Goal: Obtain resource: Download file/media

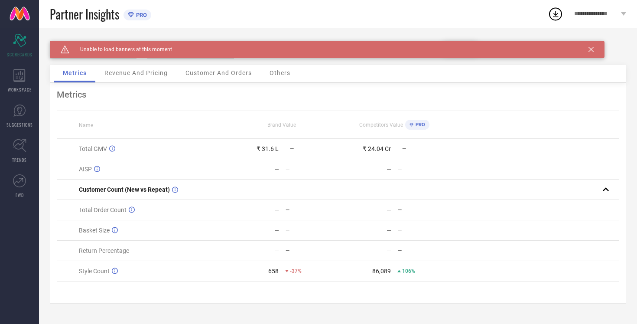
click at [140, 70] on span "Revenue And Pricing" at bounding box center [135, 72] width 63 height 7
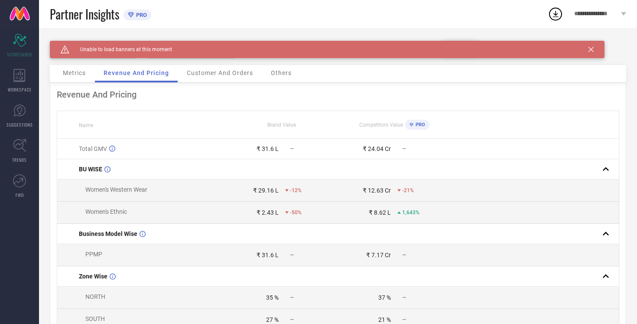
click at [591, 45] on div "Caution Created with Sketch. Unable to load banners at this moment" at bounding box center [327, 49] width 555 height 17
click at [593, 51] on icon at bounding box center [591, 49] width 5 height 5
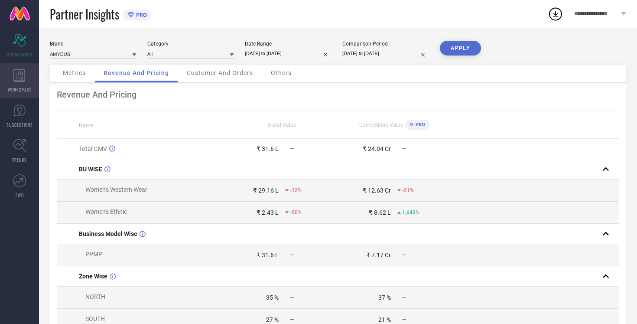
click at [16, 82] on div "WORKSPACE" at bounding box center [19, 80] width 39 height 35
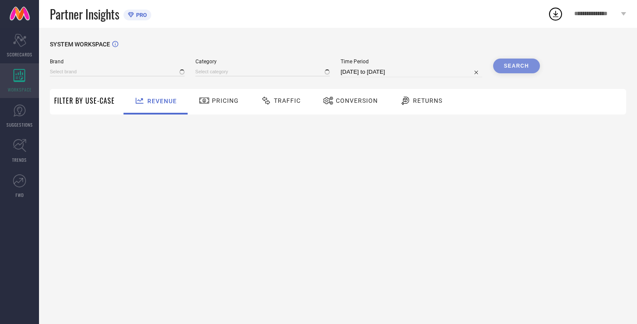
type input "AMYDUS"
type input "All"
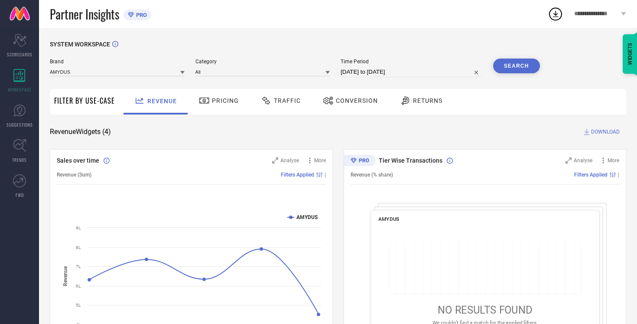
click at [292, 100] on span "Traffic" at bounding box center [287, 100] width 27 height 7
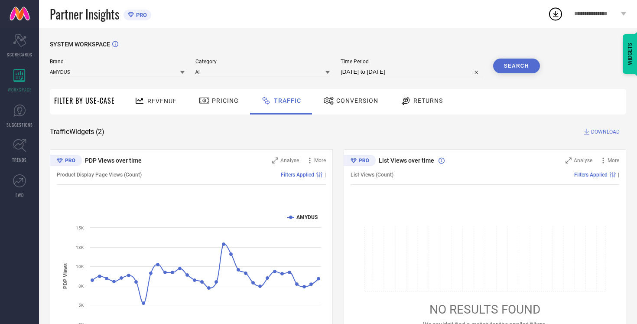
click at [594, 16] on span "**********" at bounding box center [596, 13] width 45 height 7
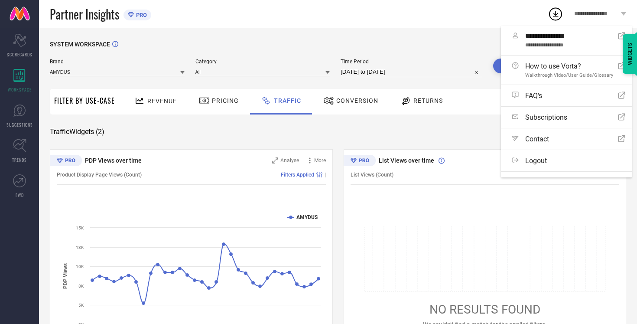
click at [338, 44] on div "SYSTEM WORKSPACE" at bounding box center [338, 50] width 577 height 18
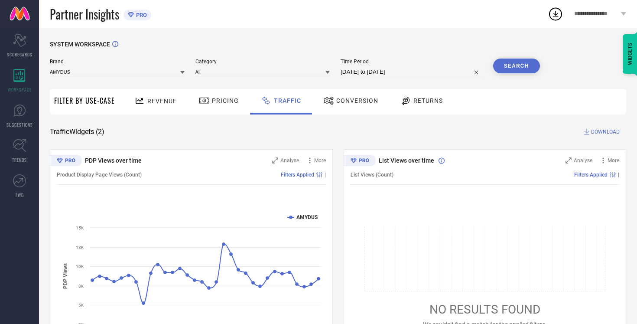
click at [377, 74] on input "[DATE] to [DATE]" at bounding box center [412, 72] width 142 height 10
select select "8"
select select "2025"
select select "9"
select select "2025"
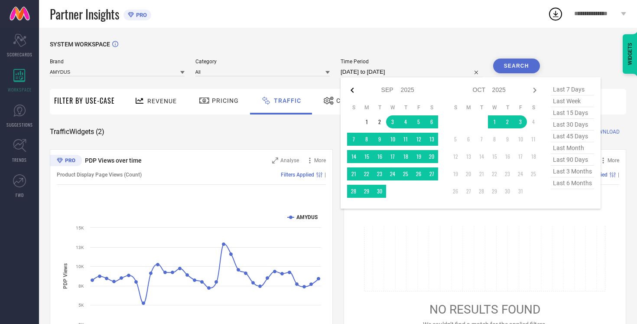
click at [350, 86] on icon at bounding box center [352, 90] width 10 height 10
select select "7"
select select "2025"
select select "8"
select select "2025"
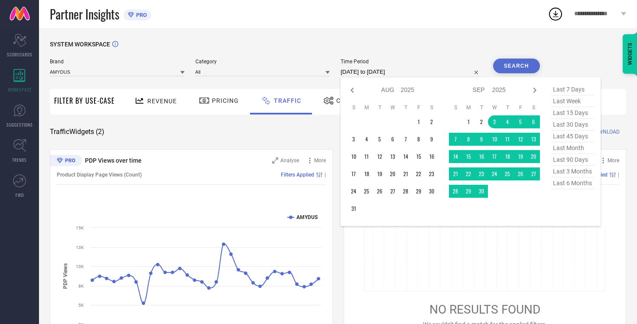
click at [350, 86] on icon at bounding box center [352, 90] width 10 height 10
select select "6"
select select "2025"
select select "7"
select select "2025"
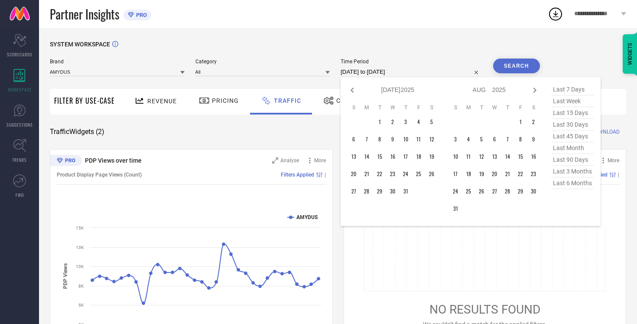
click at [350, 86] on icon at bounding box center [352, 90] width 10 height 10
select select "5"
select select "2025"
select select "6"
select select "2025"
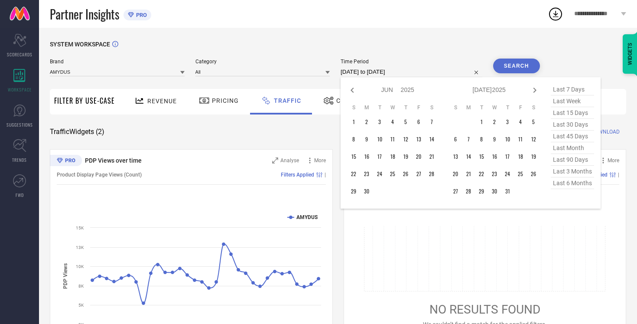
click at [350, 86] on icon at bounding box center [352, 90] width 10 height 10
select select "4"
select select "2025"
select select "5"
select select "2025"
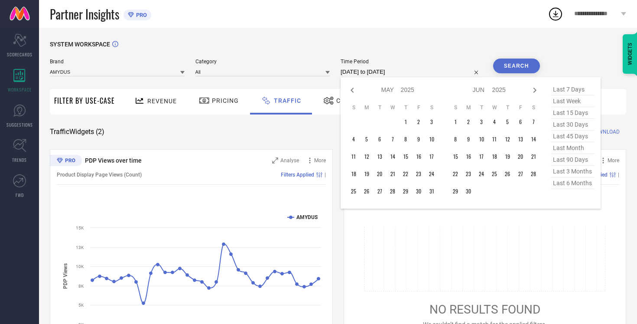
click at [350, 86] on icon at bounding box center [352, 90] width 10 height 10
select select "3"
select select "2025"
select select "4"
select select "2025"
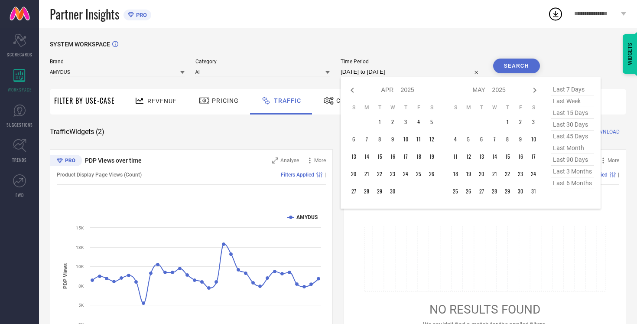
click at [350, 86] on icon at bounding box center [352, 90] width 10 height 10
select select "2"
select select "2025"
select select "3"
select select "2025"
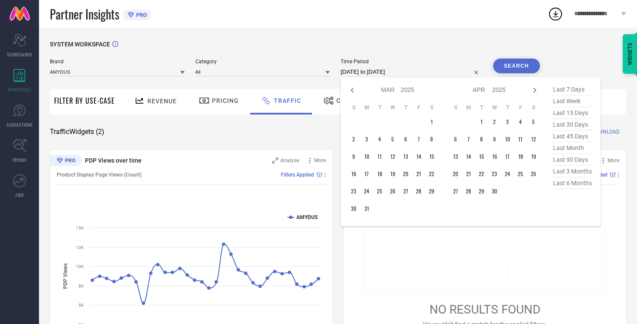
click at [350, 86] on icon at bounding box center [352, 90] width 10 height 10
select select "1"
select select "2025"
select select "2"
select select "2025"
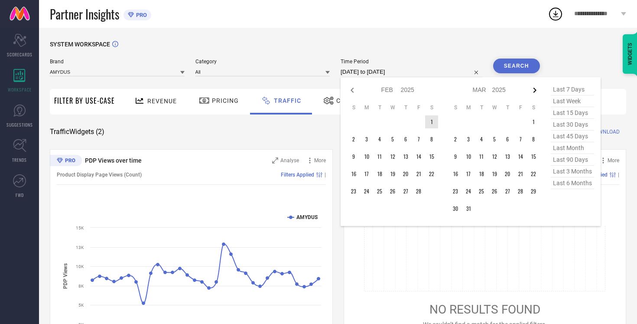
click at [535, 91] on icon at bounding box center [535, 90] width 10 height 10
select select "2"
select select "2025"
select select "3"
select select "2025"
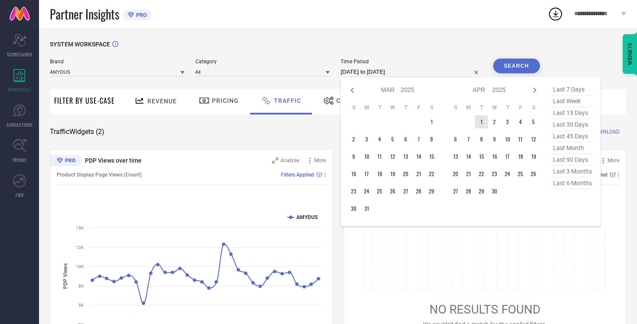
click at [479, 117] on td "1" at bounding box center [481, 121] width 13 height 13
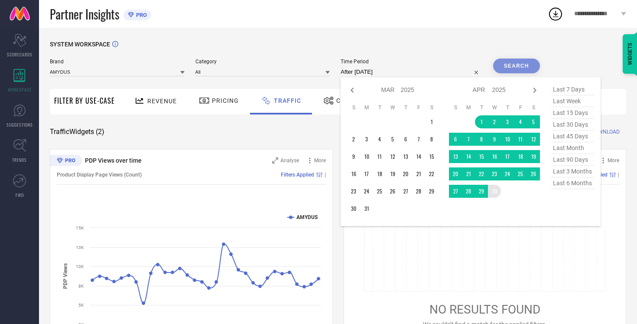
type input "01-04-2025 to 30-04-2025"
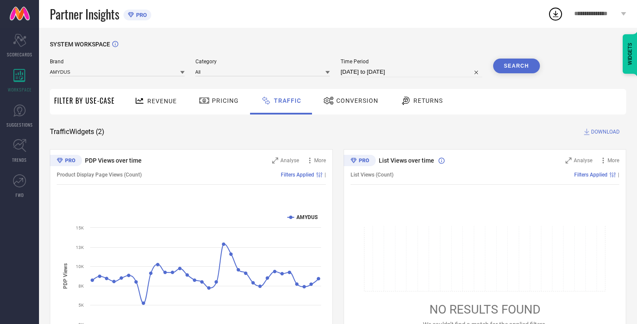
click at [511, 67] on button "Search" at bounding box center [516, 66] width 47 height 15
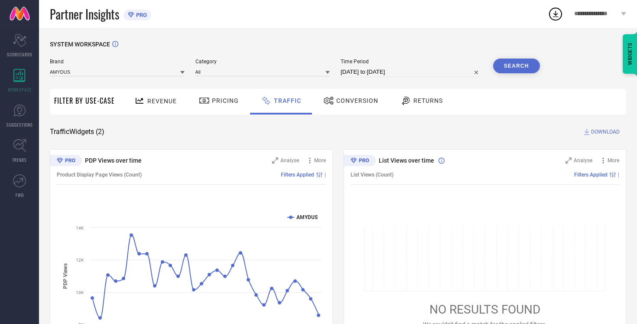
click at [596, 134] on span "DOWNLOAD" at bounding box center [605, 131] width 29 height 9
click at [558, 11] on icon at bounding box center [556, 14] width 16 height 16
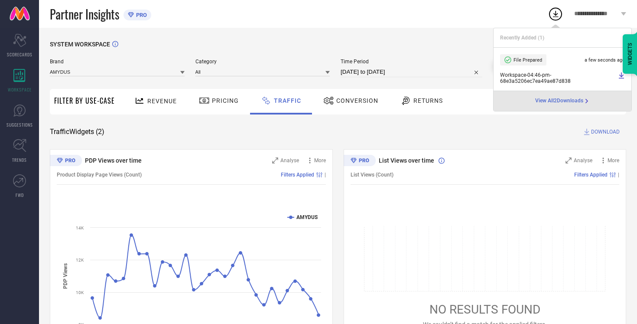
click at [419, 126] on div "SYSTEM WORKSPACE Brand AMYDUS Category All Time Period 01-04-2025 to 30-04-2025…" at bounding box center [338, 203] width 577 height 325
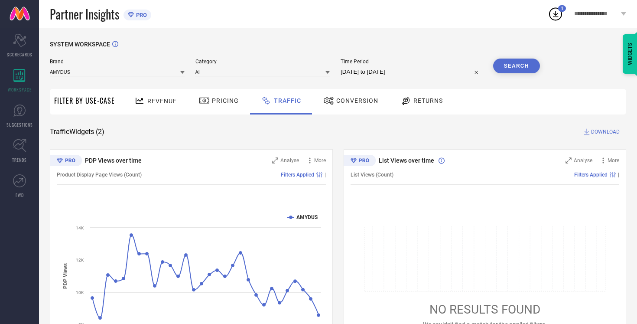
click at [388, 69] on input "01-04-2025 to 30-04-2025" at bounding box center [412, 72] width 142 height 10
select select "3"
select select "2025"
select select "4"
select select "2025"
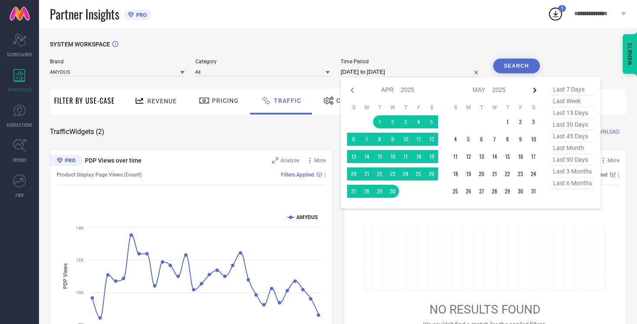
click at [539, 95] on icon at bounding box center [535, 90] width 10 height 10
select select "4"
select select "2025"
select select "5"
select select "2025"
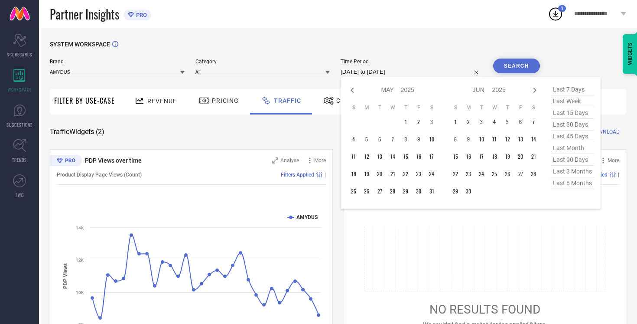
click at [539, 95] on icon at bounding box center [535, 90] width 10 height 10
select select "5"
select select "2025"
select select "6"
select select "2025"
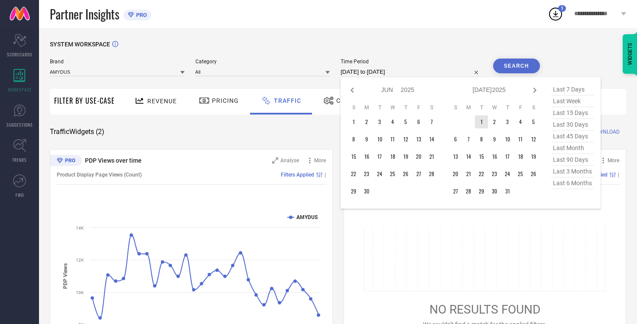
click at [480, 122] on td "1" at bounding box center [481, 121] width 13 height 13
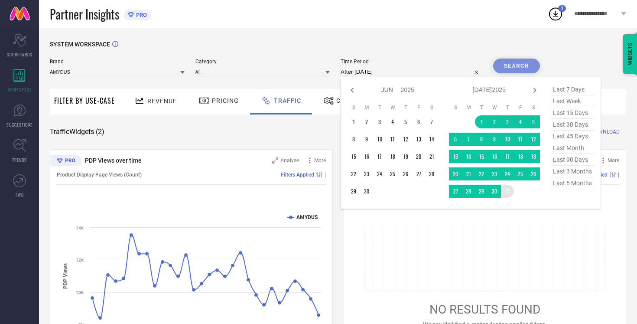
type input "01-07-2025 to 31-07-2025"
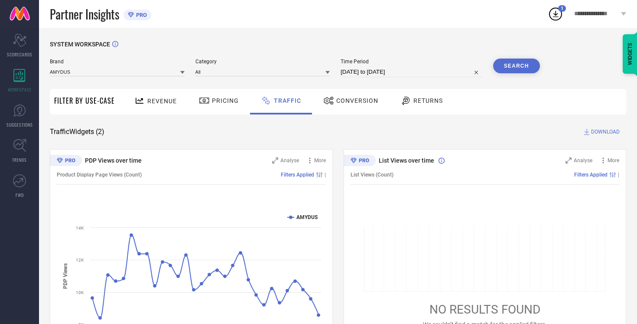
click at [509, 66] on button "Search" at bounding box center [516, 66] width 47 height 15
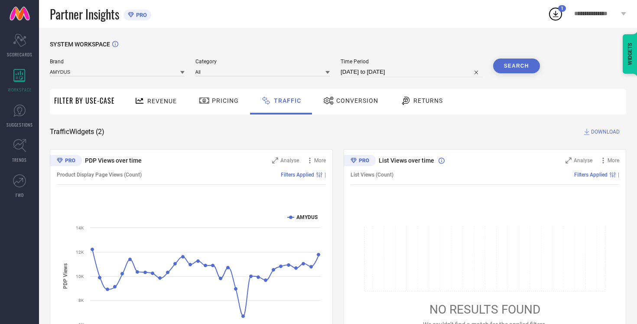
click at [594, 131] on span "DOWNLOAD" at bounding box center [605, 131] width 29 height 9
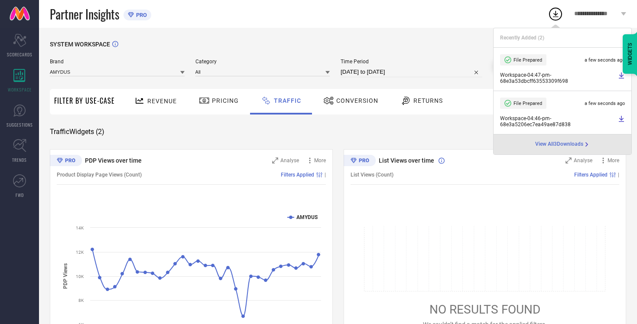
click at [410, 79] on div "Brand AMYDUS Category All Time Period 01-07-2025 to 31-07-2025 Search" at bounding box center [295, 72] width 490 height 26
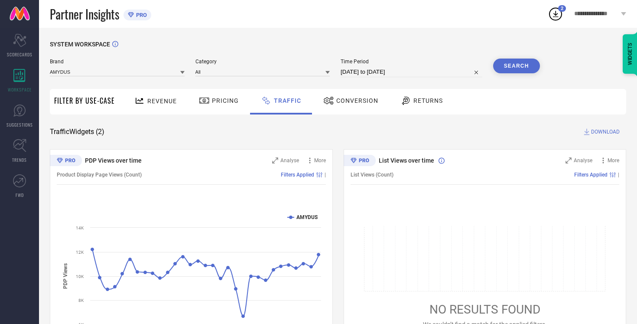
click at [413, 72] on input "01-07-2025 to 31-07-2025" at bounding box center [412, 72] width 142 height 10
select select "6"
select select "2025"
select select "7"
select select "2025"
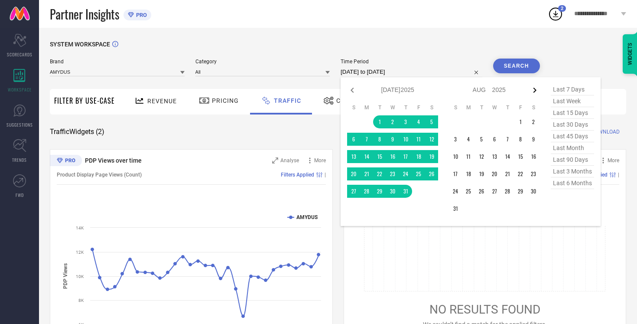
click at [535, 87] on icon at bounding box center [535, 90] width 10 height 10
select select "7"
select select "2025"
select select "8"
select select "2025"
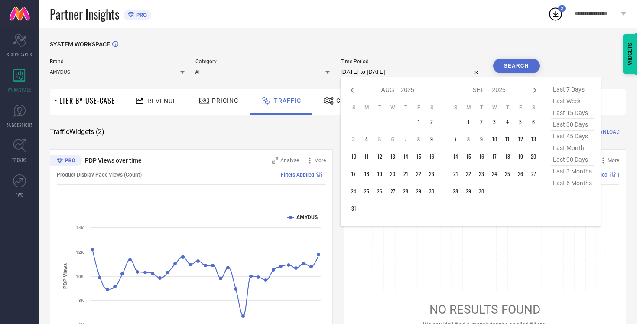
click at [535, 87] on icon at bounding box center [535, 90] width 10 height 10
select select "8"
select select "2025"
select select "9"
select select "2025"
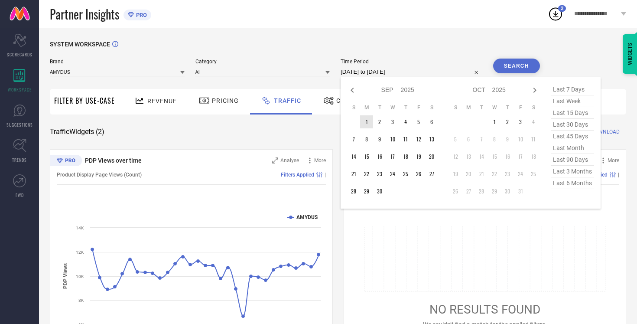
click at [369, 122] on td "1" at bounding box center [366, 121] width 13 height 13
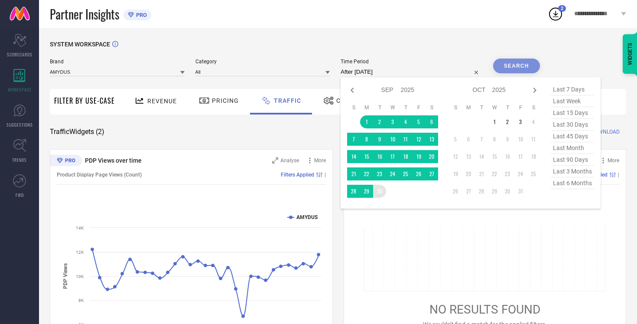
type input "[DATE] to [DATE]"
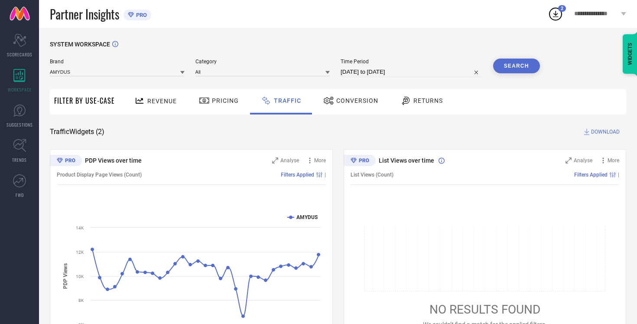
click at [514, 68] on button "Search" at bounding box center [516, 66] width 47 height 15
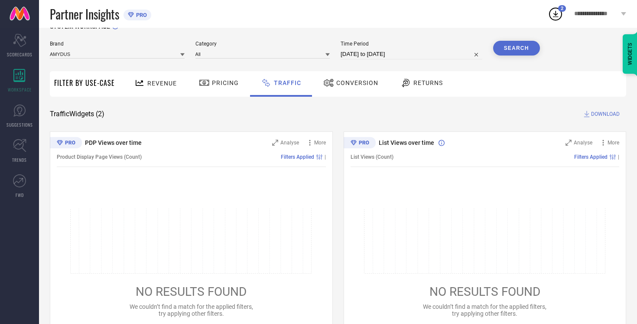
scroll to position [55, 0]
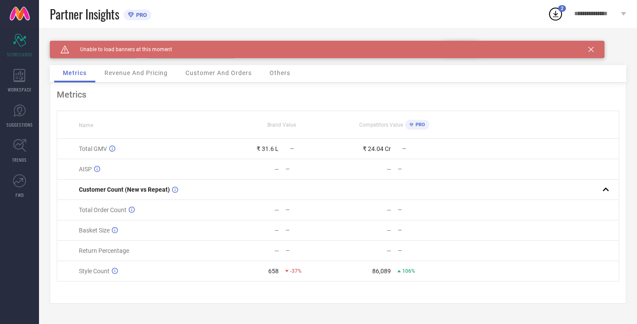
click at [166, 78] on div "Revenue And Pricing" at bounding box center [136, 73] width 81 height 17
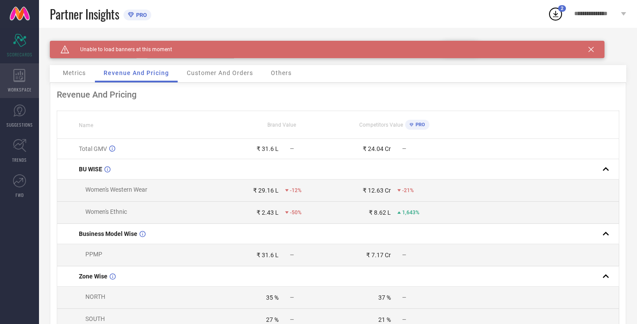
click at [20, 85] on div "WORKSPACE" at bounding box center [19, 80] width 39 height 35
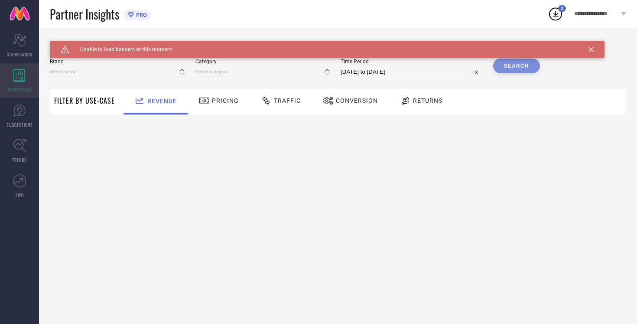
type input "AMYDUS"
type input "All"
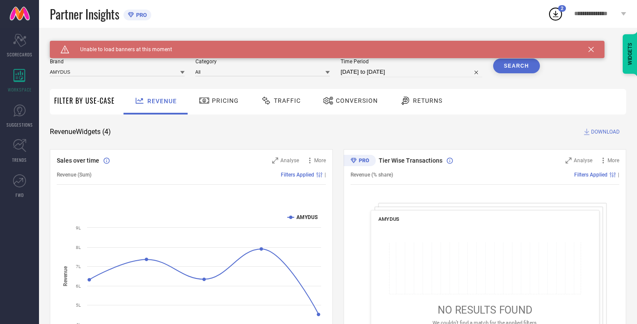
click at [397, 71] on input "[DATE] to [DATE]" at bounding box center [412, 72] width 142 height 10
select select "8"
select select "2025"
select select "9"
select select "2025"
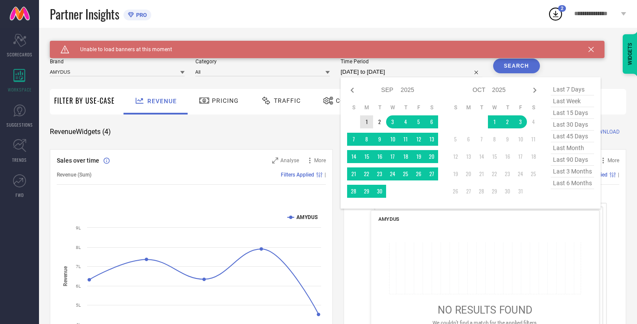
click at [365, 126] on td "1" at bounding box center [366, 121] width 13 height 13
type input "[DATE] to [DATE]"
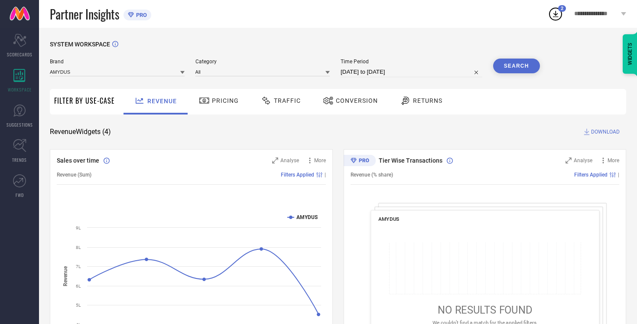
click at [519, 67] on button "Search" at bounding box center [516, 66] width 47 height 15
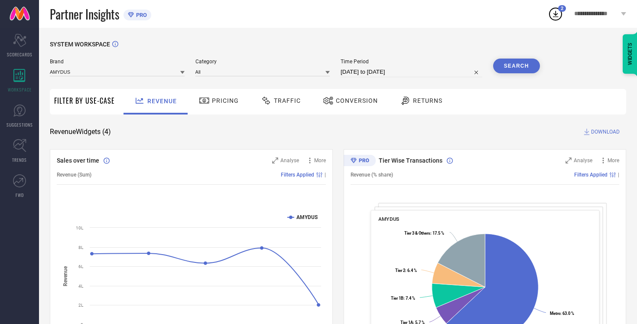
click at [264, 105] on icon at bounding box center [266, 100] width 11 height 10
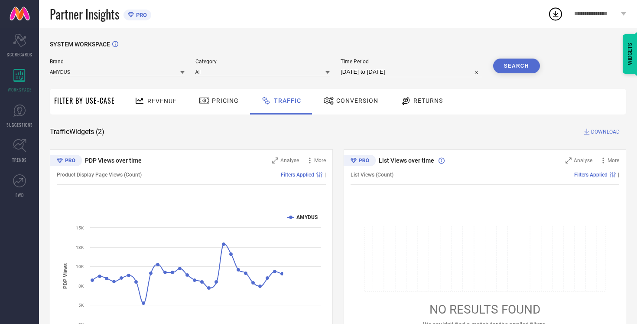
click at [392, 77] on input "[DATE] to [DATE]" at bounding box center [412, 72] width 142 height 10
select select "8"
select select "2025"
select select "9"
select select "2025"
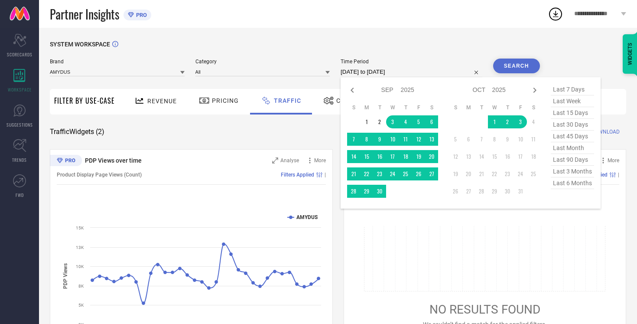
click at [575, 151] on span "last month" at bounding box center [572, 148] width 43 height 12
type input "[DATE] to [DATE]"
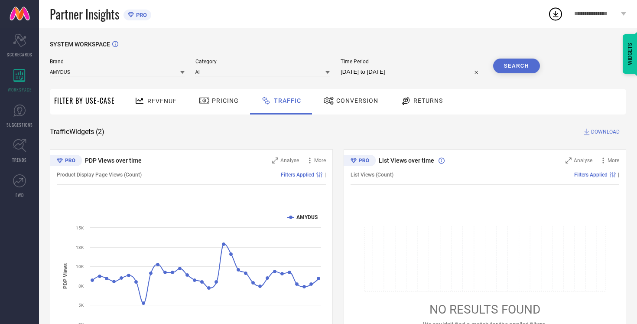
click at [524, 69] on button "Search" at bounding box center [516, 66] width 47 height 15
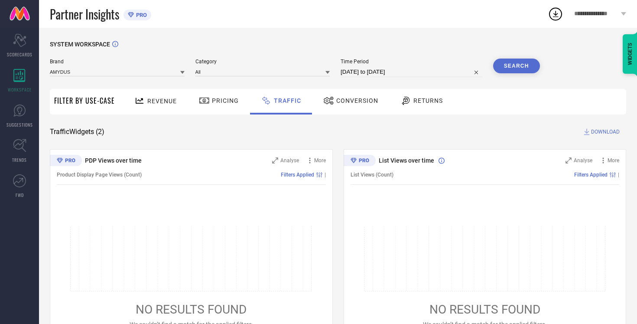
click at [351, 102] on span "Conversion" at bounding box center [357, 100] width 42 height 7
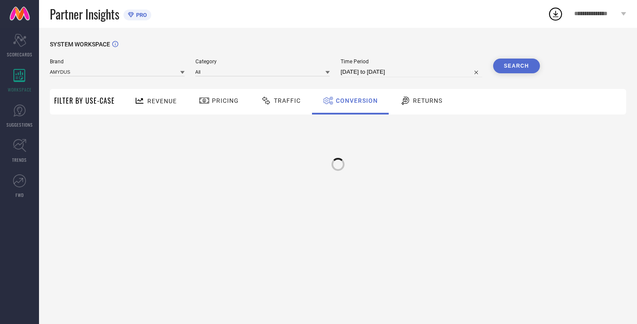
click at [278, 104] on div "Traffic" at bounding box center [281, 100] width 44 height 15
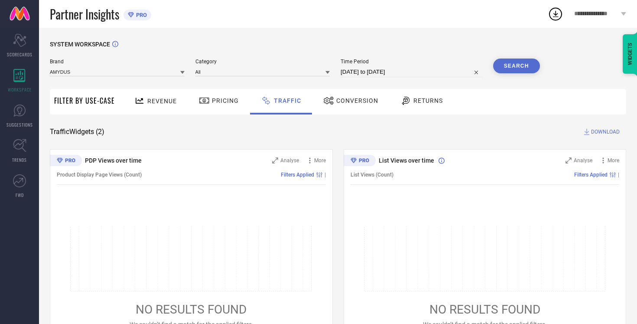
click at [372, 70] on input "[DATE] to [DATE]" at bounding box center [412, 72] width 142 height 10
select select "8"
select select "2025"
select select "9"
select select "2025"
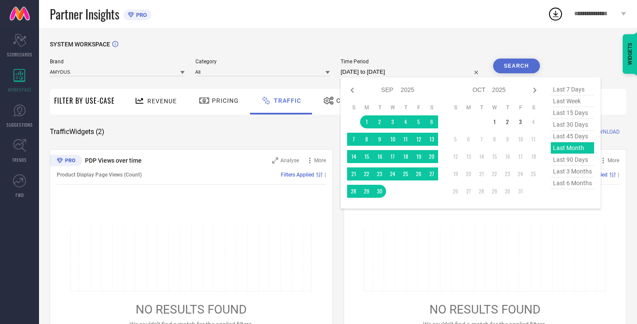
click at [566, 124] on span "last 30 days" at bounding box center [572, 125] width 43 height 12
type input "[DATE] to [DATE]"
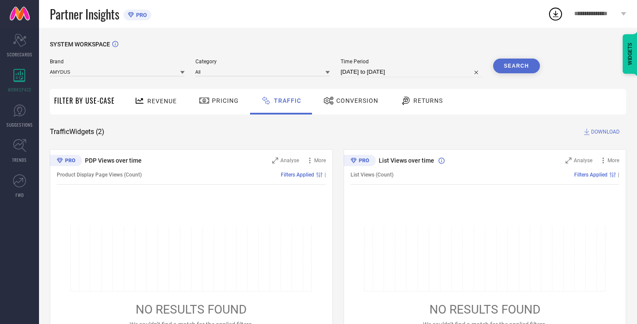
click at [520, 70] on button "Search" at bounding box center [516, 66] width 47 height 15
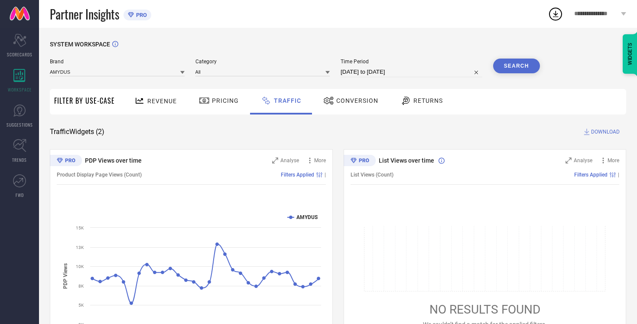
click at [602, 131] on span "DOWNLOAD" at bounding box center [605, 131] width 29 height 9
click at [555, 14] on icon at bounding box center [556, 14] width 16 height 16
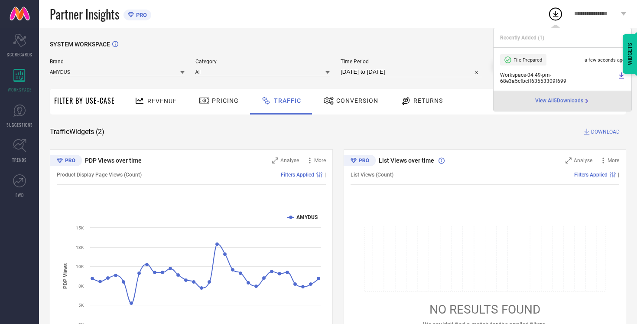
click at [415, 36] on div "SYSTEM WORKSPACE Brand AMYDUS Category All Time Period [DATE] to [DATE] Search …" at bounding box center [338, 203] width 598 height 351
